Goal: Navigation & Orientation: Find specific page/section

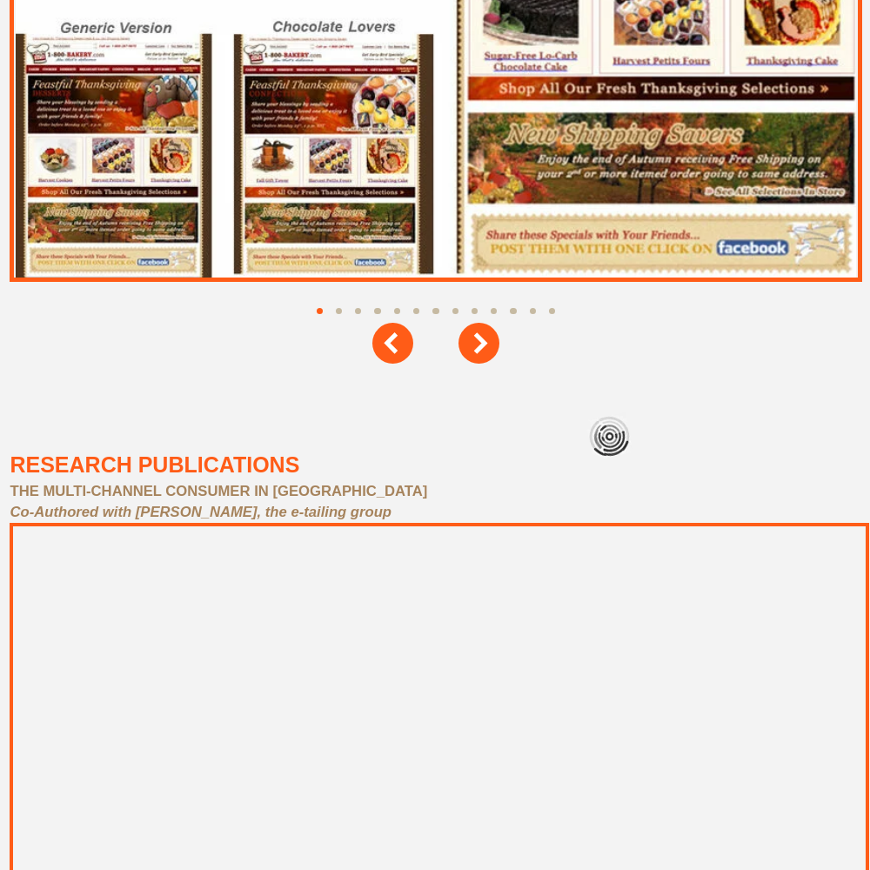
scroll to position [7833, 0]
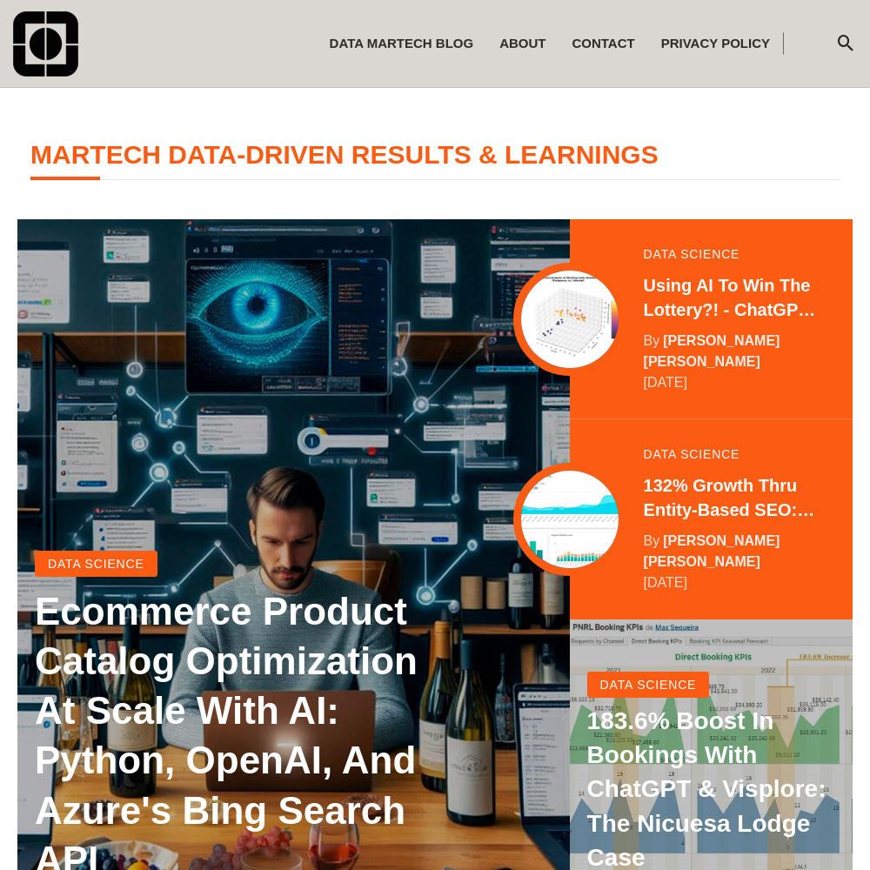
scroll to position [345, 0]
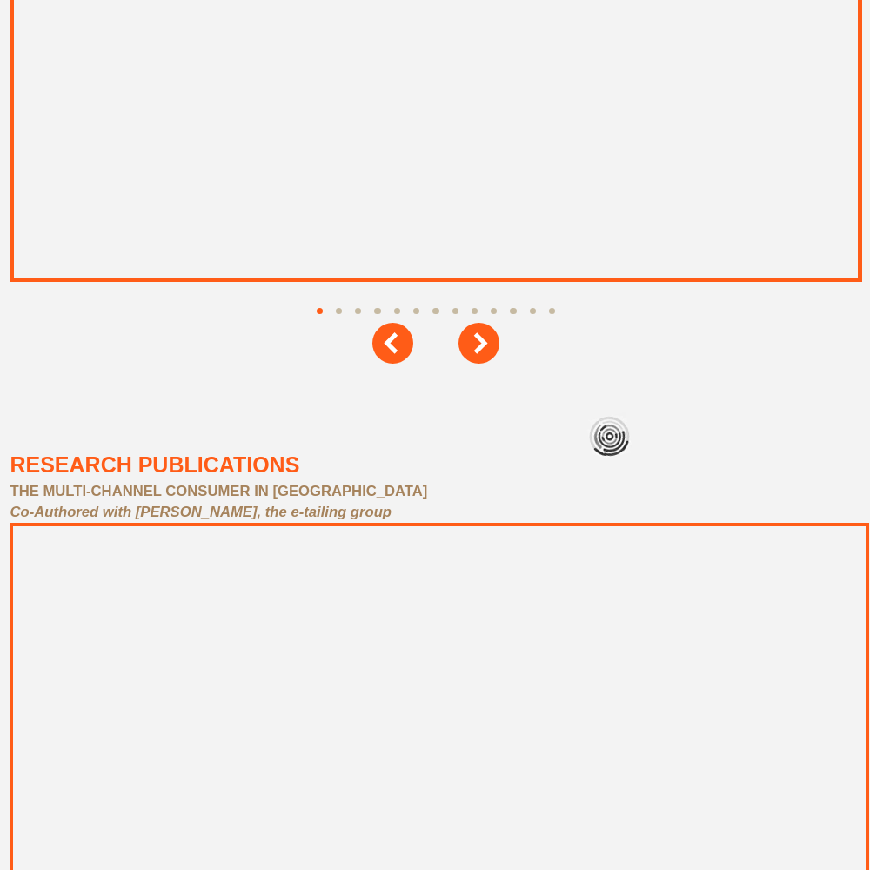
scroll to position [7833, 0]
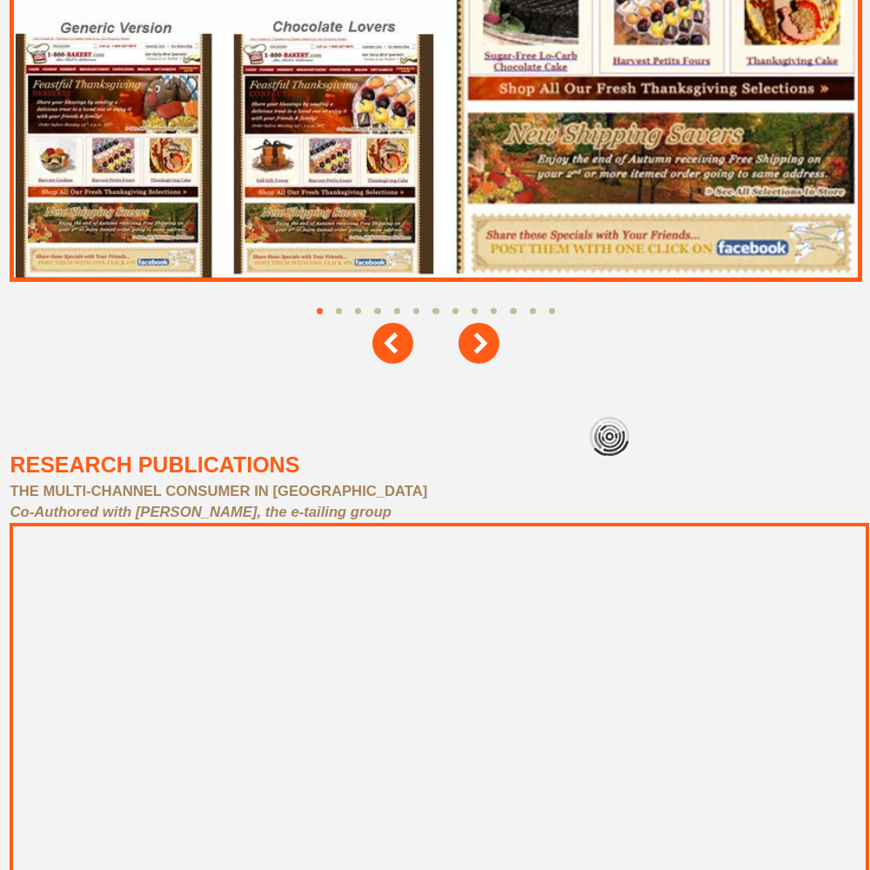
scroll to position [7833, 0]
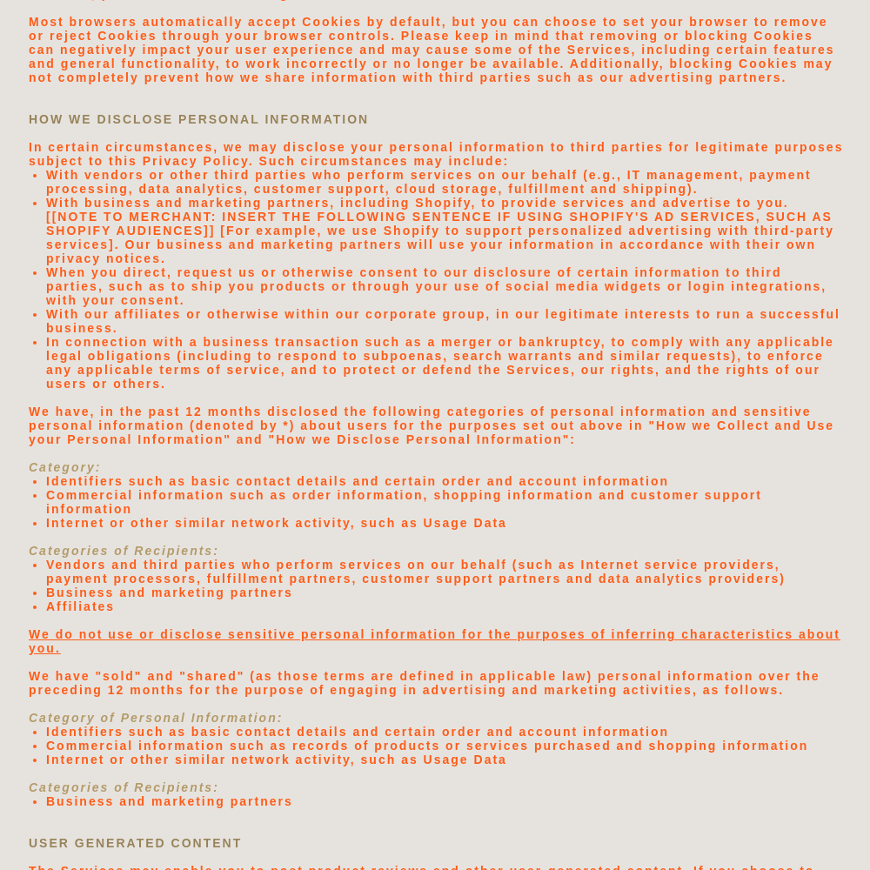
scroll to position [3481, 0]
